Goal: Task Accomplishment & Management: Understand process/instructions

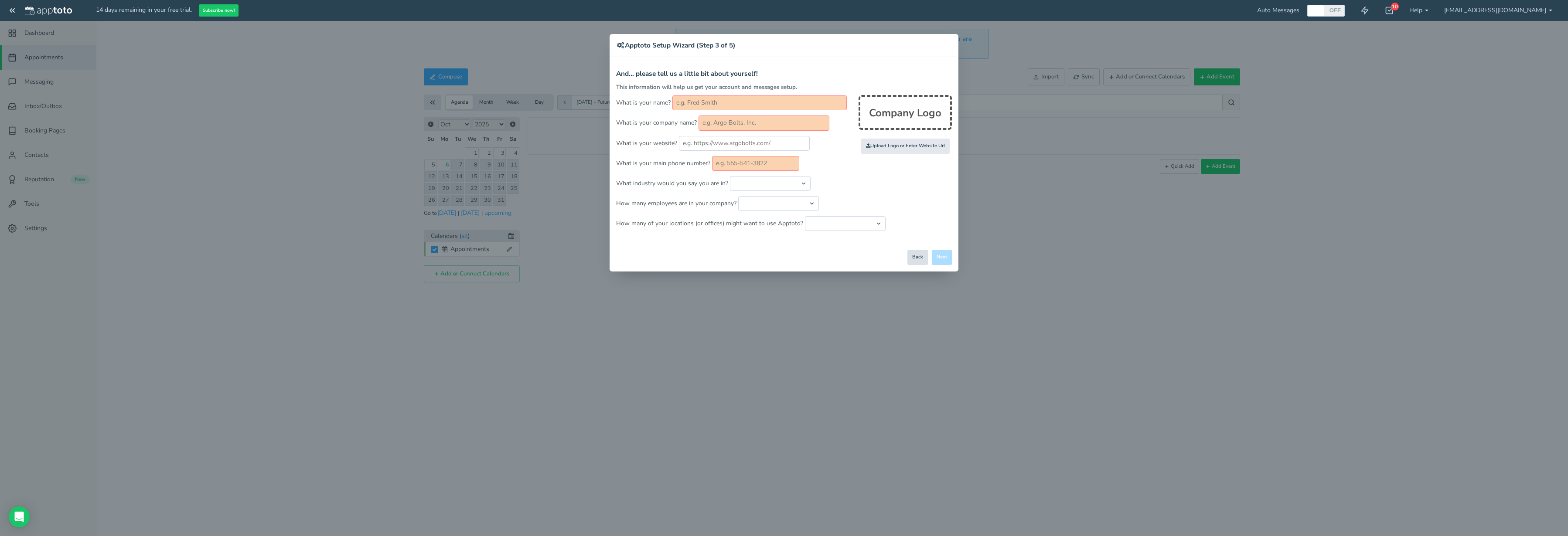
click at [919, 255] on button "Back" at bounding box center [918, 257] width 21 height 15
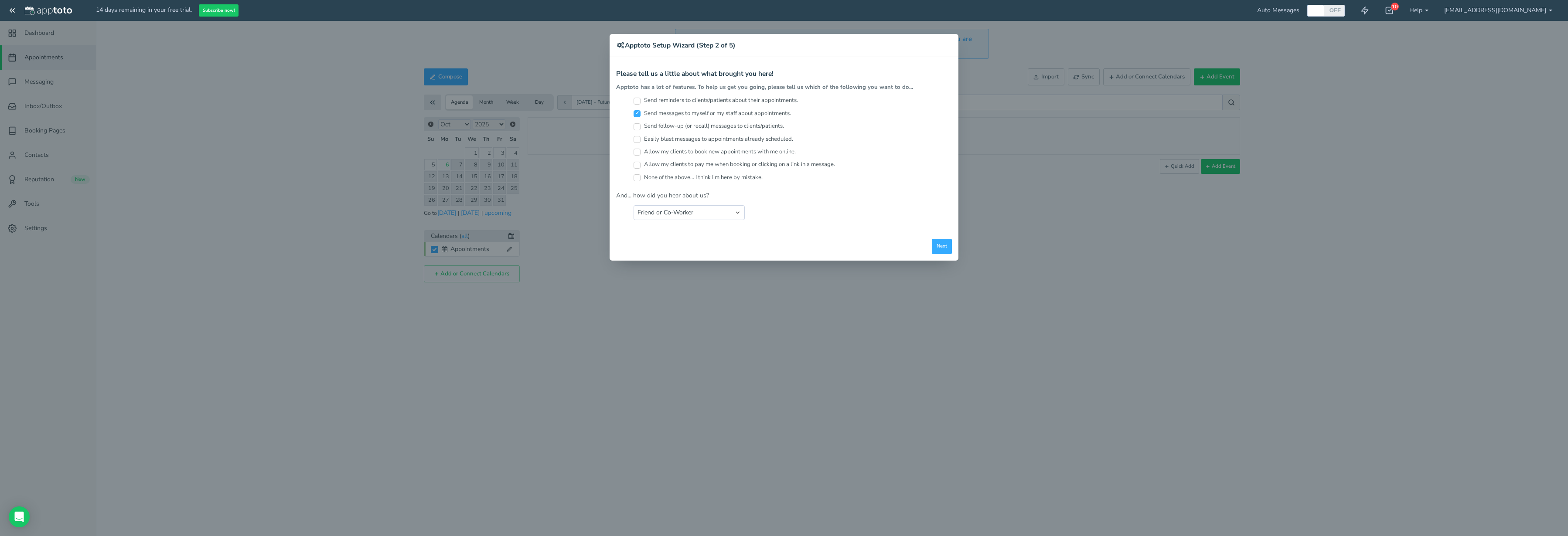
click at [816, 314] on div "× Apptoto Setup Wizard (Step 2 of 5) Apptoto Terms & Conditions Let's first get…" at bounding box center [784, 268] width 1568 height 536
drag, startPoint x: 816, startPoint y: 314, endPoint x: 827, endPoint y: 294, distance: 22.8
click at [816, 313] on div "× Apptoto Setup Wizard (Step 2 of 5) Apptoto Terms & Conditions Let's first get…" at bounding box center [784, 268] width 1568 height 536
click at [954, 240] on div "Close Logout Cancel Back Saving! Save Done Next Agree & Continue" at bounding box center [783, 246] width 349 height 29
click at [945, 245] on button "Next" at bounding box center [942, 246] width 20 height 15
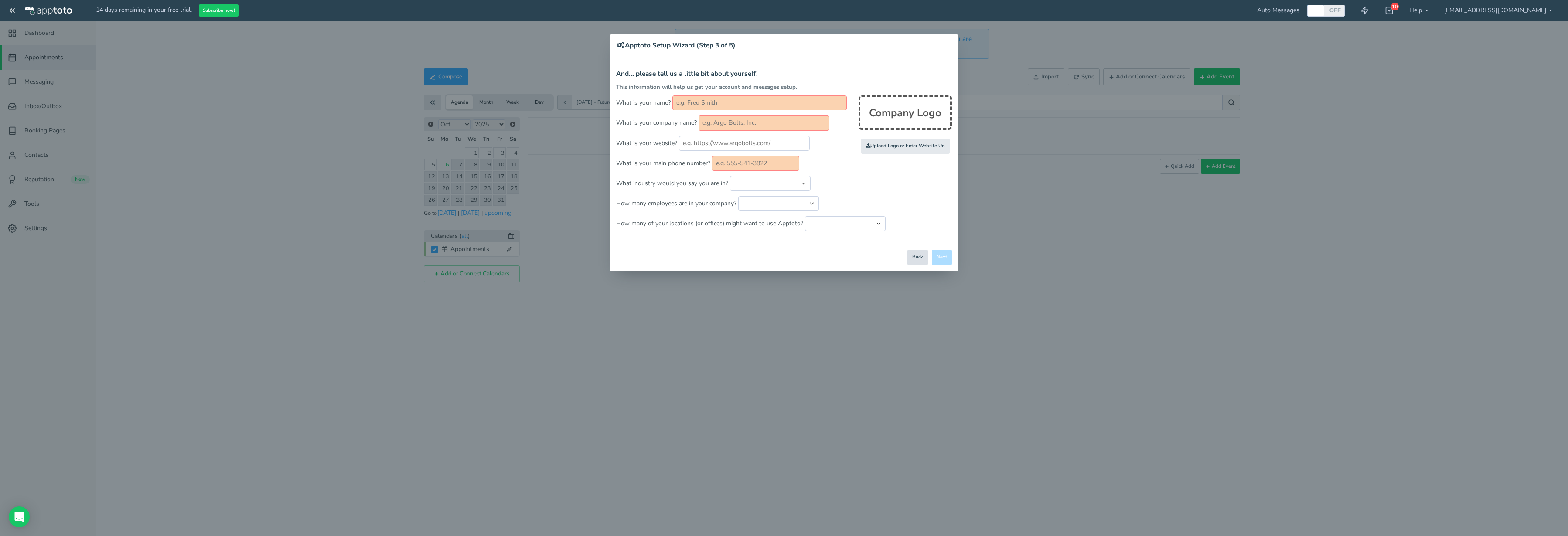
click at [914, 254] on button "Back" at bounding box center [918, 257] width 21 height 15
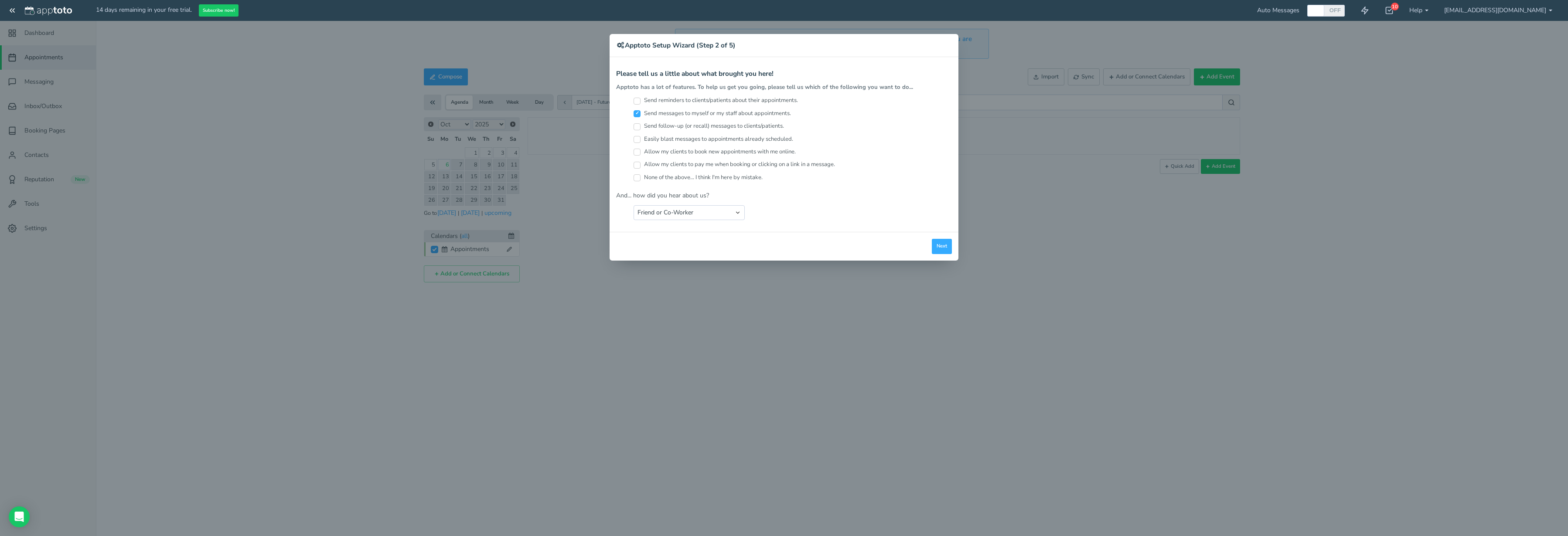
click at [12, 4] on div "× Apptoto Setup Wizard (Step 2 of 5) Apptoto Terms & Conditions Let's first get…" at bounding box center [784, 268] width 1568 height 536
click at [16, 12] on div "× Apptoto Setup Wizard (Step 2 of 5) Apptoto Terms & Conditions Let's first get…" at bounding box center [784, 268] width 1568 height 536
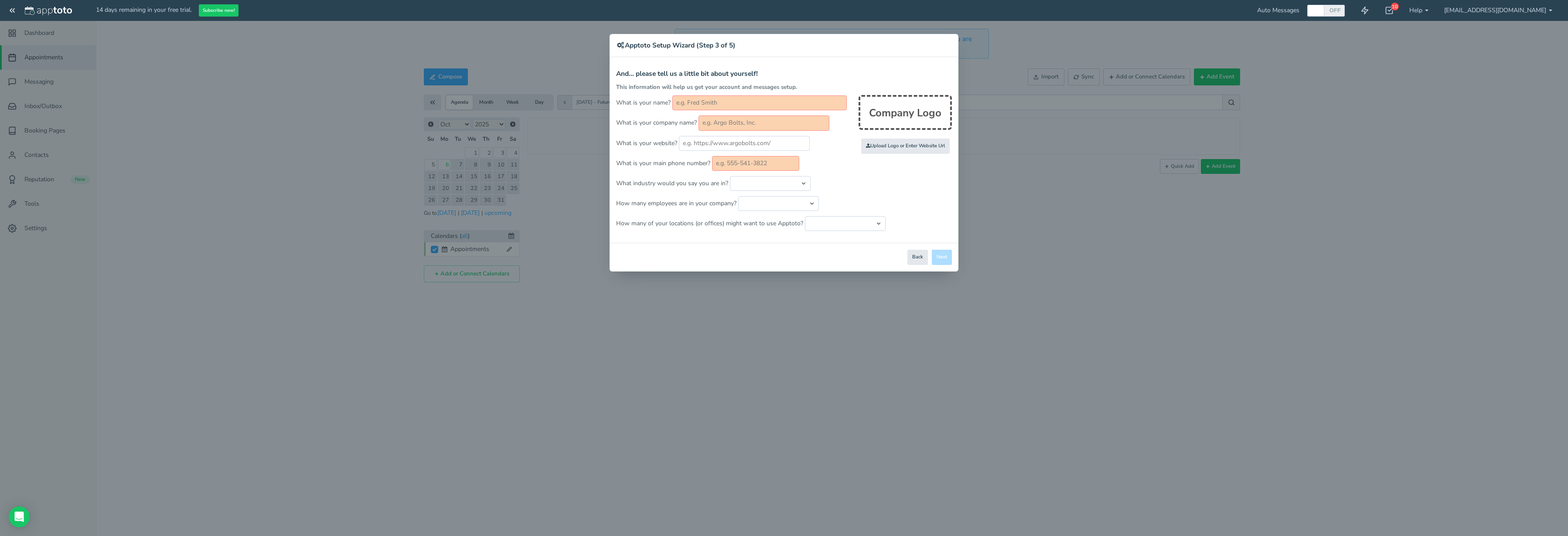
click at [1485, 10] on div "× Apptoto Setup Wizard (Step 3 of 5) Apptoto Terms & Conditions Let's first get…" at bounding box center [784, 268] width 1568 height 536
drag, startPoint x: 1505, startPoint y: 13, endPoint x: 1461, endPoint y: 15, distance: 44.0
click at [1502, 13] on div "× Apptoto Setup Wizard (Step 3 of 5) Apptoto Terms & Conditions Let's first get…" at bounding box center [784, 268] width 1568 height 536
drag, startPoint x: 1508, startPoint y: 11, endPoint x: 1502, endPoint y: 10, distance: 6.1
click at [1502, 10] on div "× Apptoto Setup Wizard (Step 3 of 5) Apptoto Terms & Conditions Let's first get…" at bounding box center [784, 268] width 1568 height 536
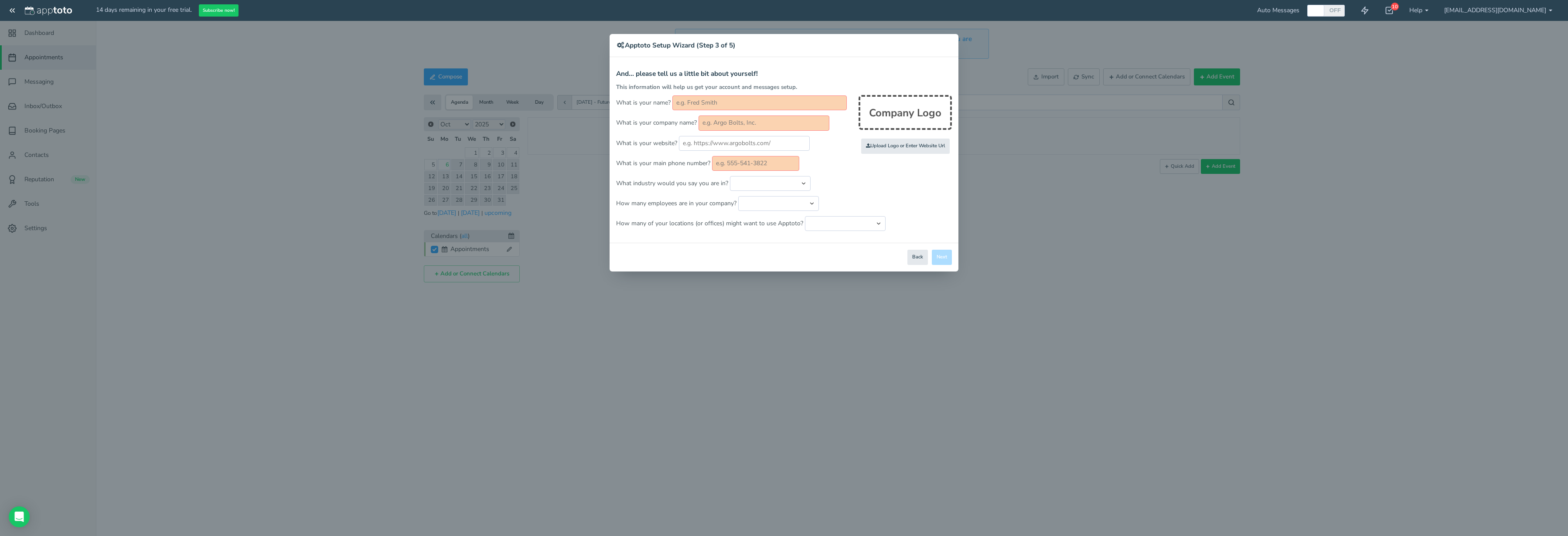
click at [305, 98] on div "× Apptoto Setup Wizard (Step 3 of 5) Apptoto Terms & Conditions Let's first get…" at bounding box center [784, 268] width 1568 height 536
drag, startPoint x: 924, startPoint y: 248, endPoint x: 923, endPoint y: 254, distance: 6.1
click at [924, 248] on div "Close Logout Cancel Back Saving! Save Done Next Agree & Continue" at bounding box center [783, 257] width 349 height 29
click at [922, 264] on button "Back" at bounding box center [918, 257] width 21 height 15
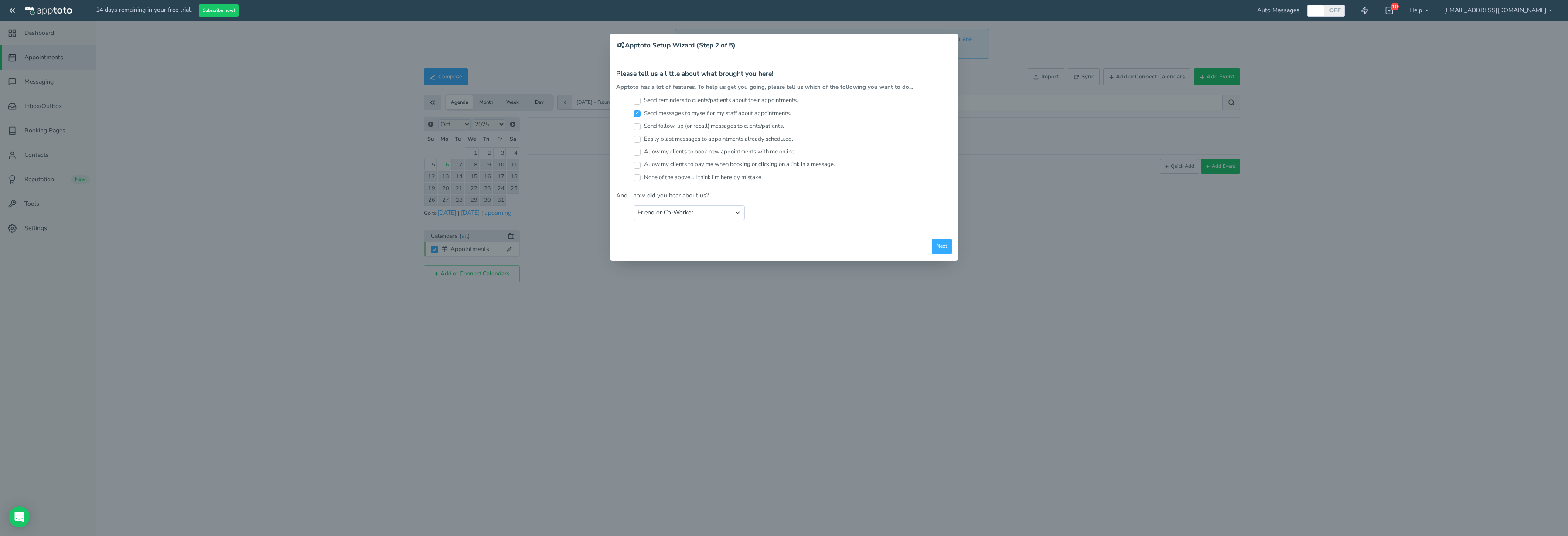
click at [694, 240] on div "Close Logout Cancel Back Saving! Save Done Next Agree & Continue" at bounding box center [783, 246] width 349 height 29
drag, startPoint x: 1509, startPoint y: 20, endPoint x: 1508, endPoint y: 12, distance: 8.1
click at [1509, 20] on div "× Apptoto Setup Wizard (Step 2 of 5) Apptoto Terms & Conditions Let's first get…" at bounding box center [784, 268] width 1568 height 536
click at [1508, 11] on div "× Apptoto Setup Wizard (Step 2 of 5) Apptoto Terms & Conditions Let's first get…" at bounding box center [784, 268] width 1568 height 536
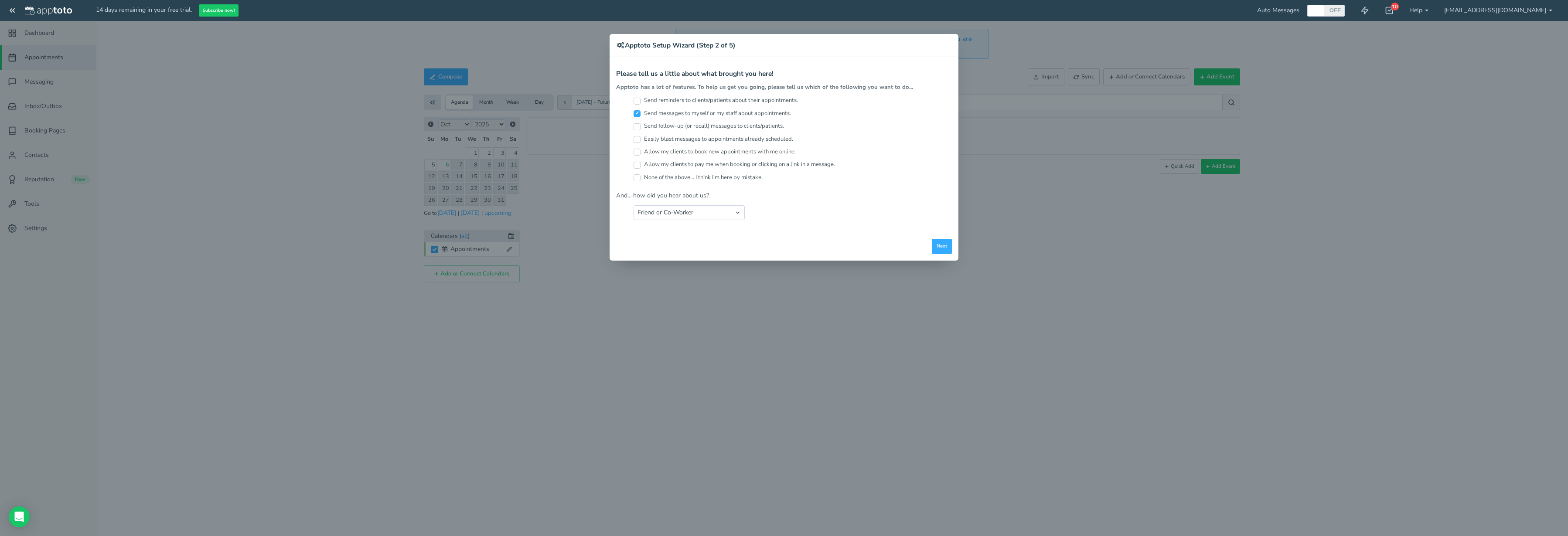
click at [1535, 10] on div "× Apptoto Setup Wizard (Step 2 of 5) Apptoto Terms & Conditions Let's first get…" at bounding box center [784, 268] width 1568 height 536
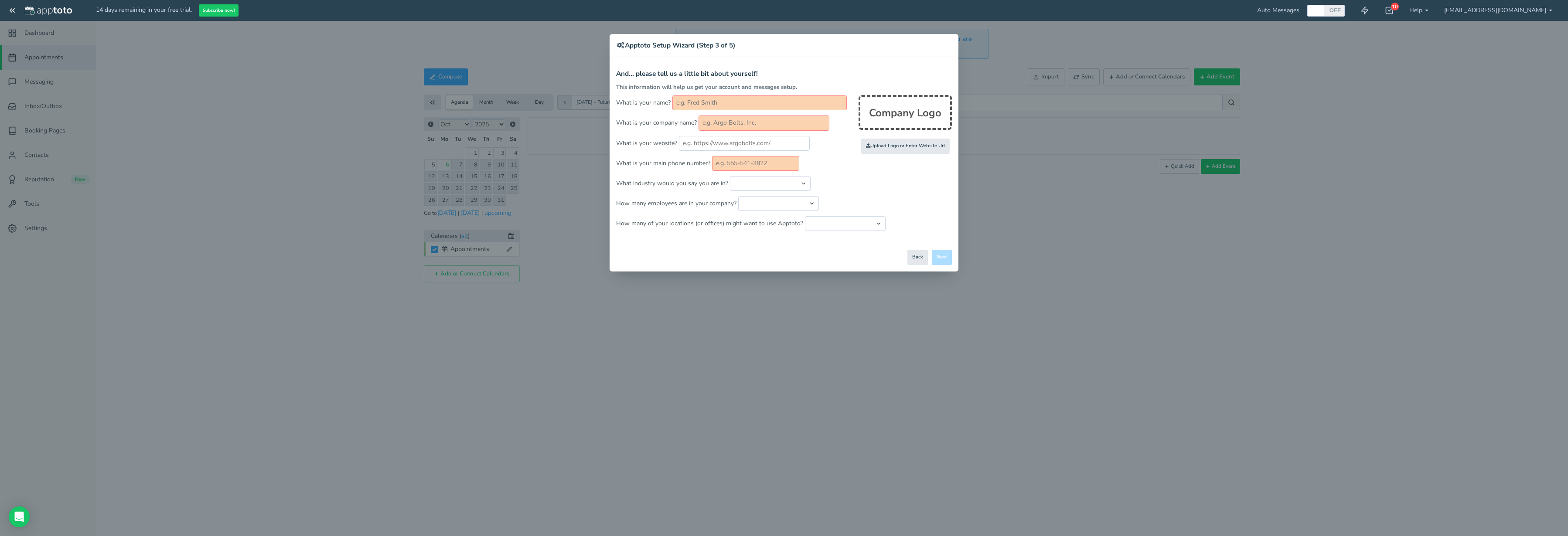
click at [38, 9] on div "× Apptoto Setup Wizard (Step 3 of 5) Apptoto Terms & Conditions Let's first get…" at bounding box center [784, 268] width 1568 height 536
click at [20, 13] on div "× Apptoto Setup Wizard (Step 3 of 5) Apptoto Terms & Conditions Let's first get…" at bounding box center [784, 268] width 1568 height 536
click at [15, 12] on div "× Apptoto Setup Wizard (Step 3 of 5) Apptoto Terms & Conditions Let's first get…" at bounding box center [784, 268] width 1568 height 536
click at [908, 258] on button "Back" at bounding box center [918, 257] width 21 height 15
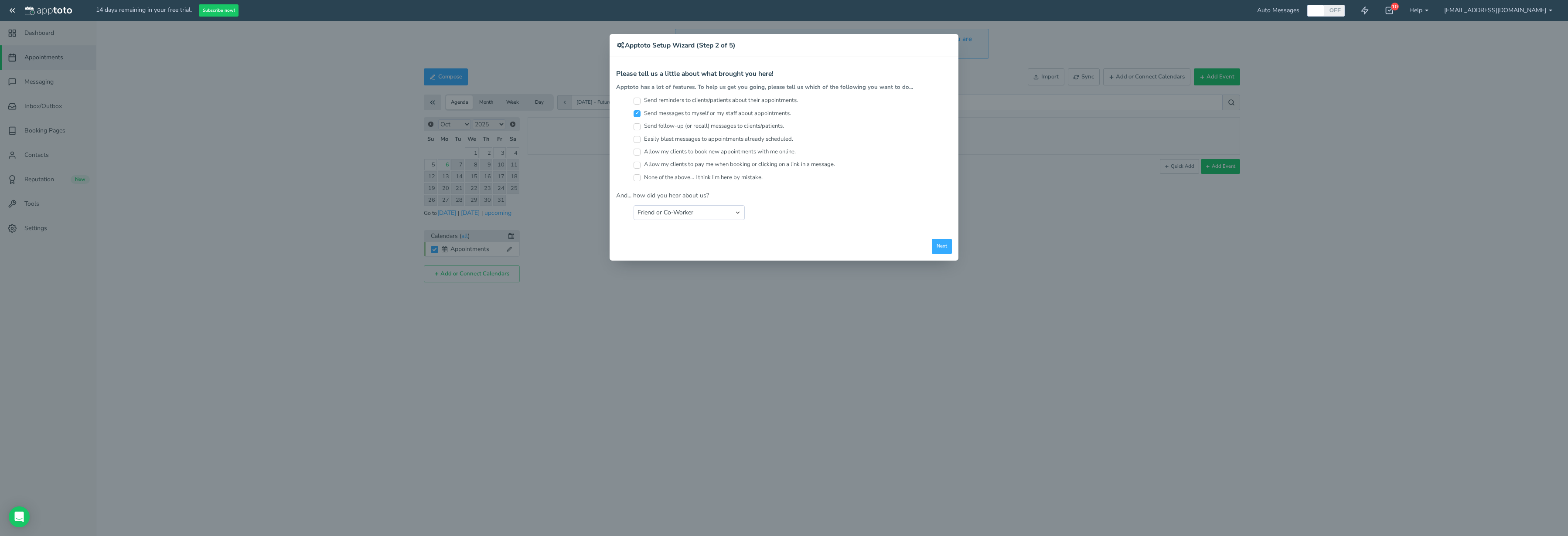
click at [1513, 7] on div "× Apptoto Setup Wizard (Step 2 of 5) Apptoto Terms & Conditions Let's first get…" at bounding box center [784, 268] width 1568 height 536
click at [1525, 13] on div "× Apptoto Setup Wizard (Step 2 of 5) Apptoto Terms & Conditions Let's first get…" at bounding box center [784, 268] width 1568 height 536
